Goal: Task Accomplishment & Management: Complete application form

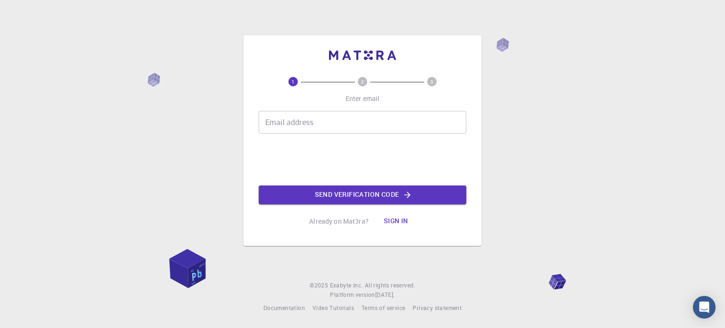
click at [313, 122] on input "Email address" at bounding box center [363, 122] width 208 height 23
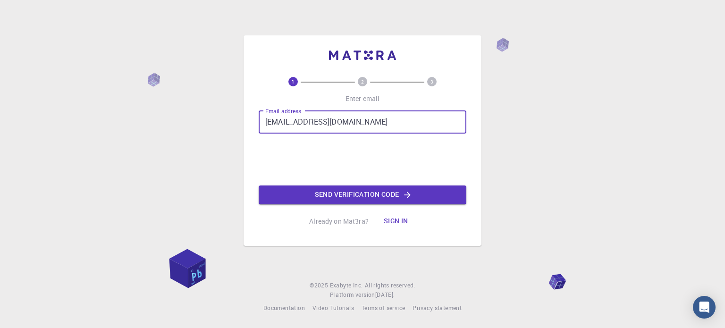
type input "[EMAIL_ADDRESS][DOMAIN_NAME]"
click at [311, 198] on button "Send verification code" at bounding box center [363, 194] width 208 height 19
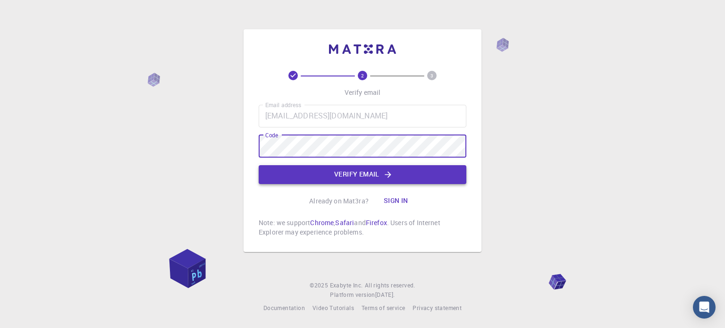
click at [381, 180] on button "Verify email" at bounding box center [363, 174] width 208 height 19
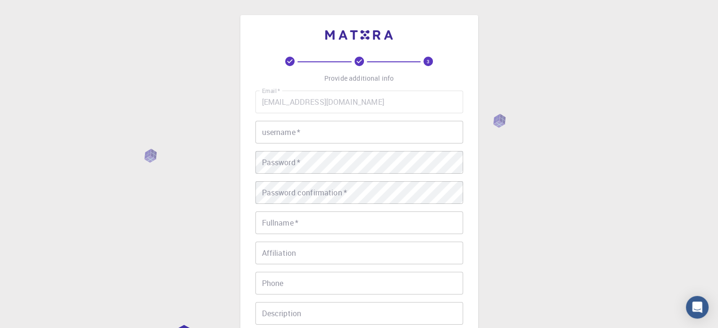
click at [303, 133] on input "username   *" at bounding box center [359, 132] width 208 height 23
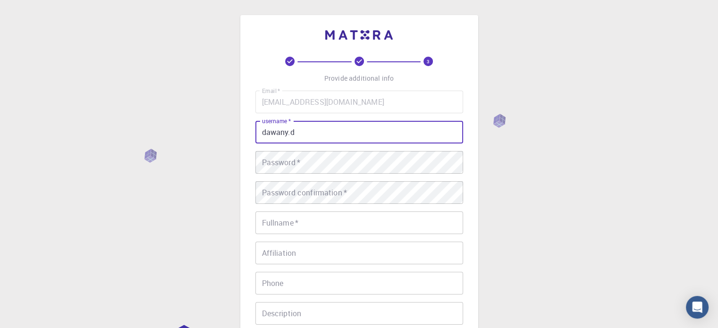
type input "dawany.d"
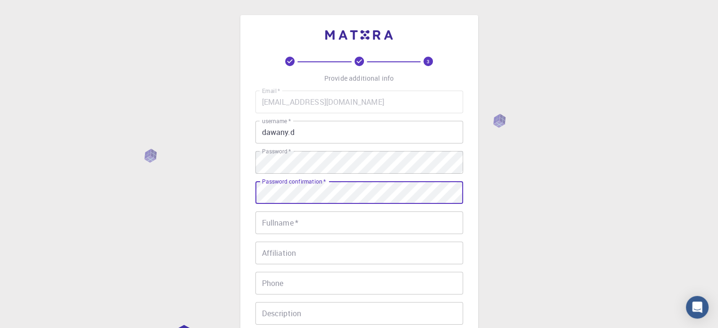
click at [300, 228] on input "Fullname   *" at bounding box center [359, 222] width 208 height 23
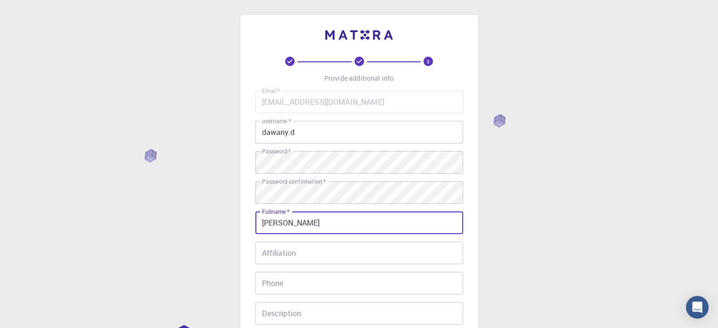
type input "[PERSON_NAME]"
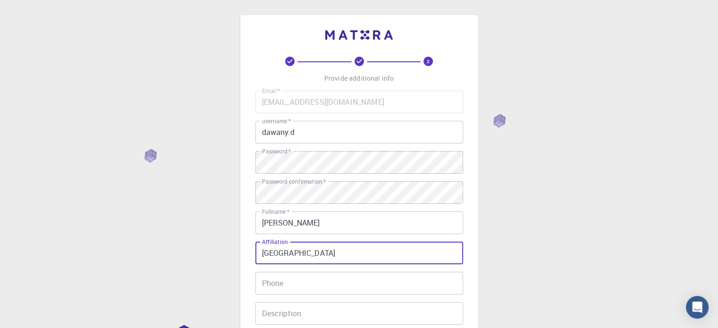
type input "[GEOGRAPHIC_DATA]"
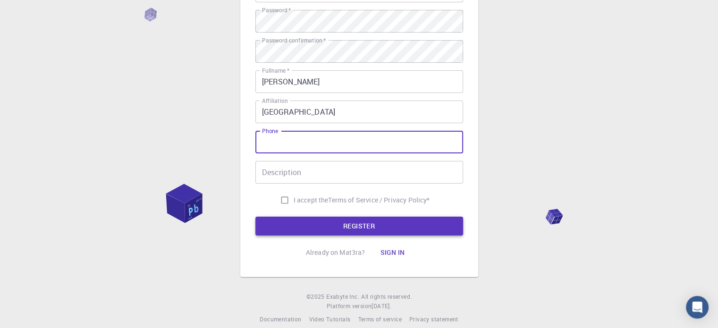
scroll to position [152, 0]
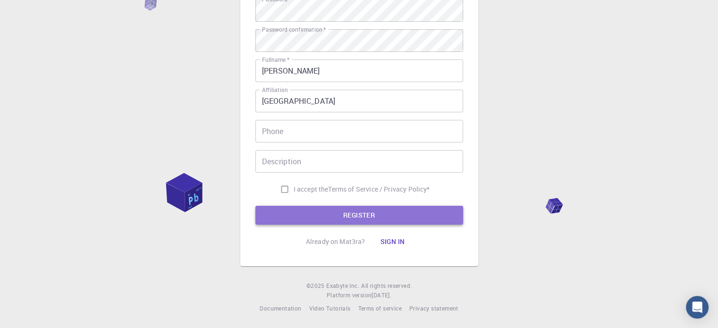
click at [313, 217] on button "REGISTER" at bounding box center [359, 215] width 208 height 19
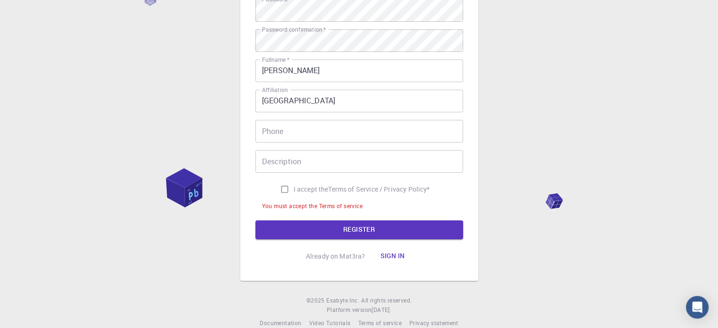
drag, startPoint x: 281, startPoint y: 188, endPoint x: 287, endPoint y: 198, distance: 12.1
click at [281, 188] on input "I accept the Terms of Service / Privacy Policy *" at bounding box center [284, 189] width 18 height 18
checkbox input "true"
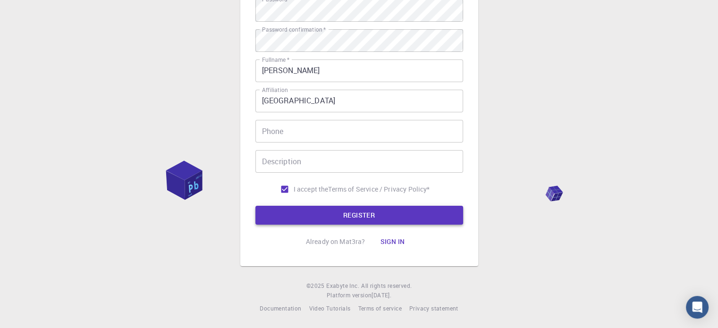
click at [320, 214] on button "REGISTER" at bounding box center [359, 215] width 208 height 19
click at [373, 211] on button "REGISTER" at bounding box center [359, 215] width 208 height 19
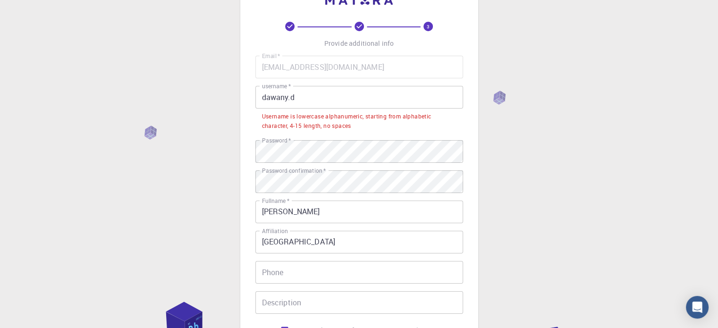
scroll to position [34, 0]
click at [319, 100] on input "dawany.d" at bounding box center [359, 97] width 208 height 23
drag, startPoint x: 310, startPoint y: 96, endPoint x: 262, endPoint y: 87, distance: 48.9
click at [262, 87] on div "username   * dawany.d username   *" at bounding box center [359, 97] width 208 height 23
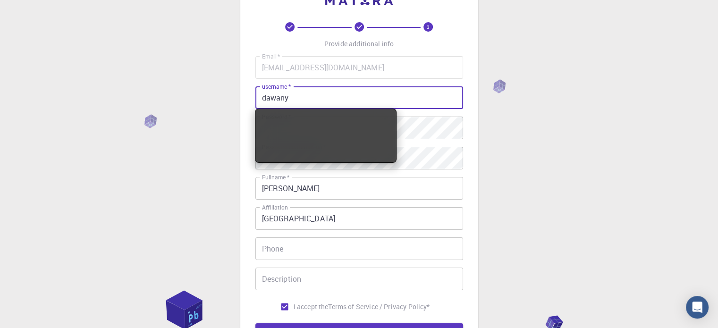
type input "dawany"
click at [229, 120] on div "3 Provide additional info Email   * [EMAIL_ADDRESS][DOMAIN_NAME] Email   * user…" at bounding box center [359, 206] width 718 height 480
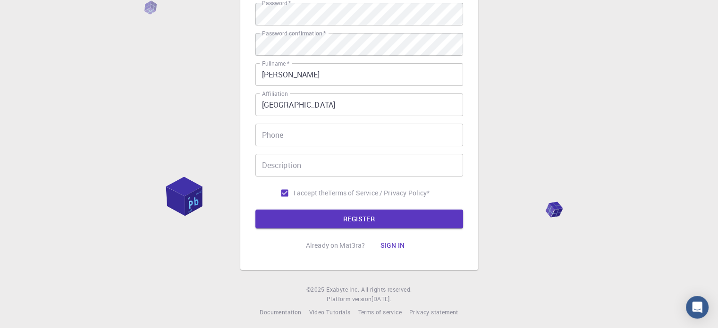
scroll to position [152, 0]
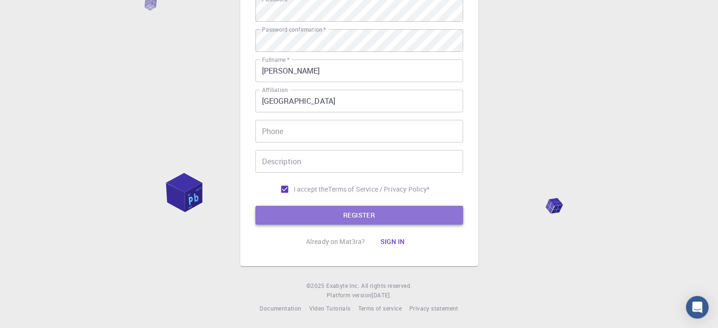
click at [358, 213] on button "REGISTER" at bounding box center [359, 215] width 208 height 19
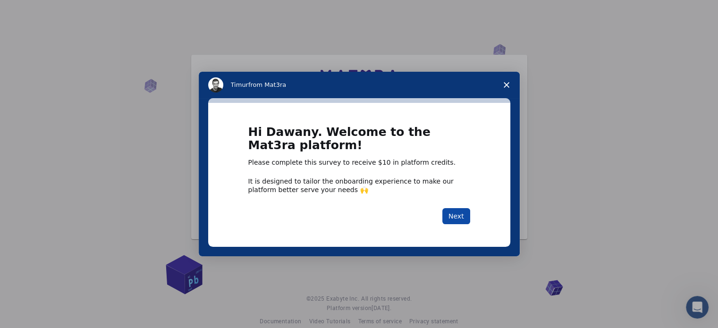
click at [460, 211] on button "Next" at bounding box center [456, 216] width 28 height 16
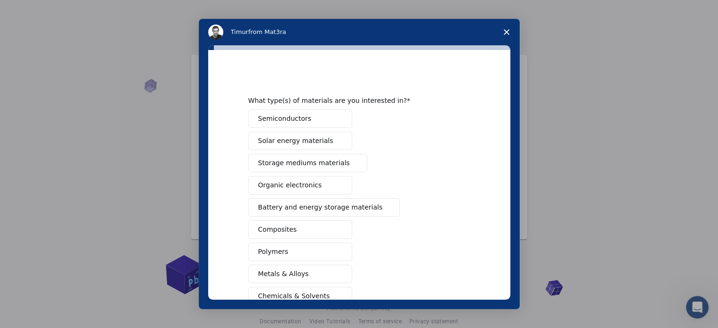
click at [507, 31] on polygon "Close survey" at bounding box center [506, 32] width 6 height 6
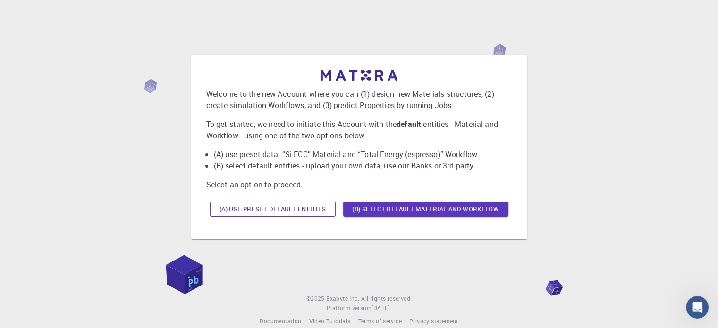
click at [315, 209] on button "(A) Use preset default entities" at bounding box center [272, 208] width 125 height 15
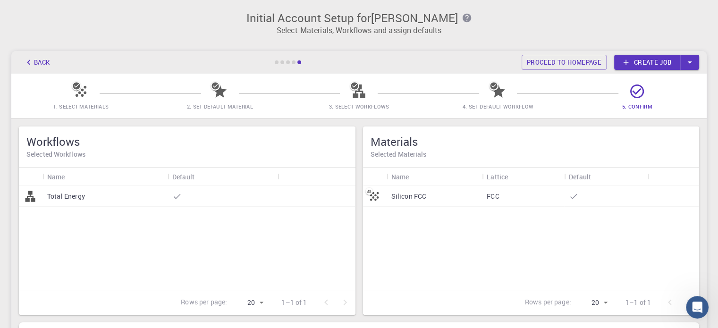
click at [334, 31] on p "Select Materials, Workflows and assign defaults" at bounding box center [359, 30] width 684 height 11
click at [360, 31] on p "Select Materials, Workflows and assign defaults" at bounding box center [359, 30] width 684 height 11
click at [434, 32] on p "Select Materials, Workflows and assign defaults" at bounding box center [359, 30] width 684 height 11
click at [687, 63] on icon "button" at bounding box center [689, 62] width 10 height 10
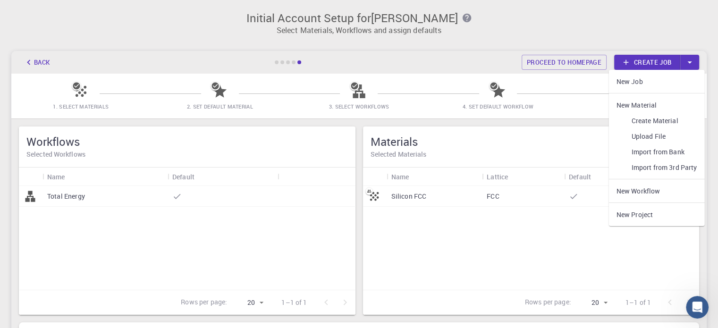
click at [670, 14] on h3 "Initial Account Setup for [PERSON_NAME]" at bounding box center [359, 17] width 684 height 13
